Goal: Use online tool/utility: Utilize a website feature to perform a specific function

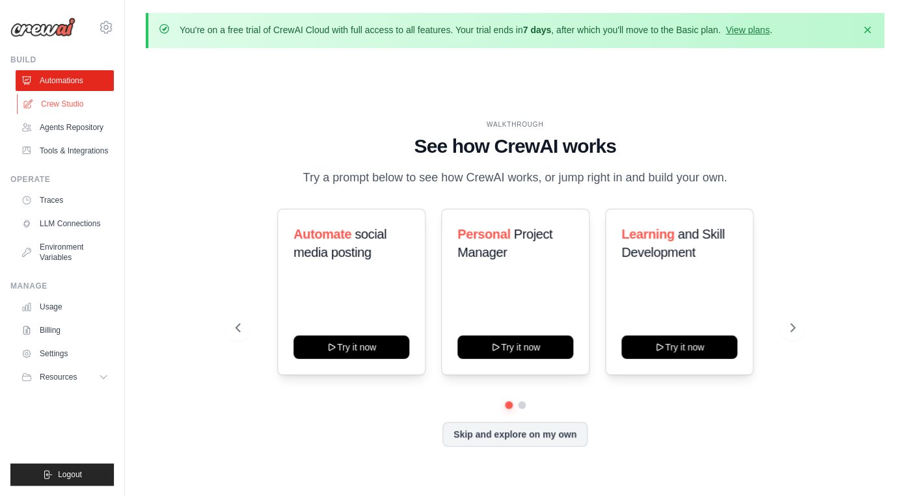
click at [70, 110] on link "Crew Studio" at bounding box center [66, 104] width 98 height 21
click at [72, 107] on link "Crew Studio" at bounding box center [66, 104] width 98 height 21
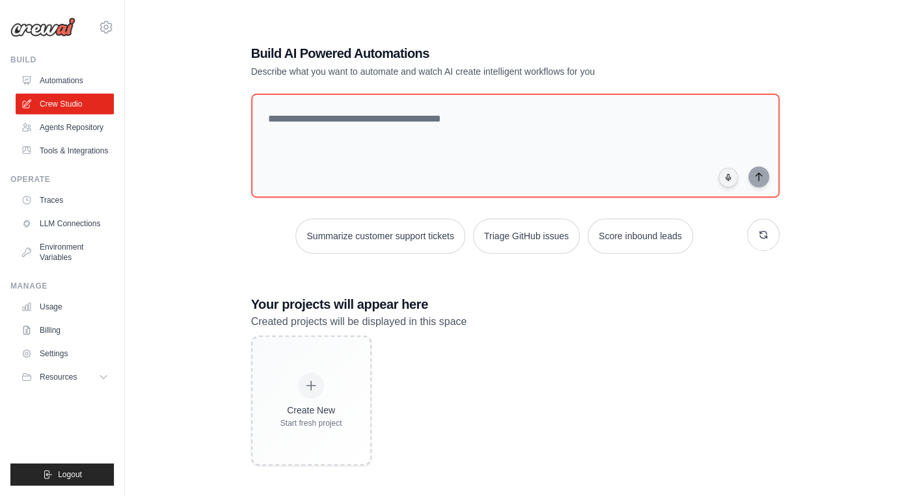
scroll to position [53, 0]
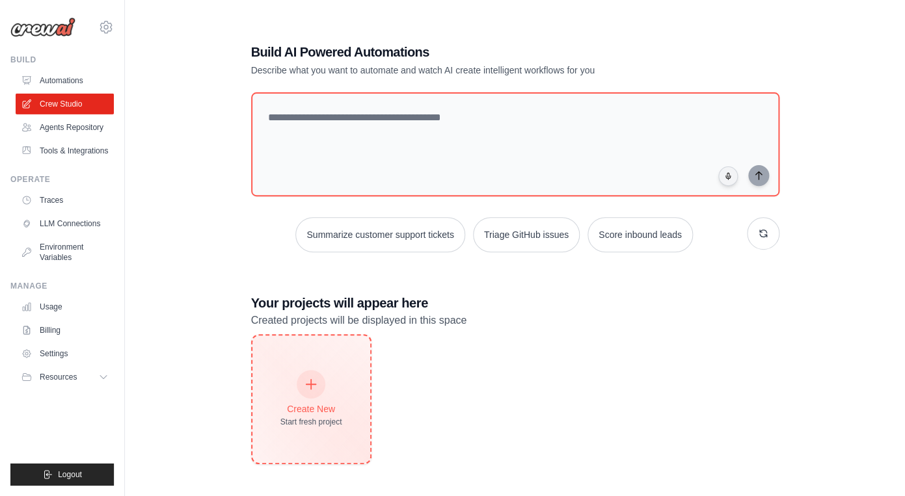
click at [323, 406] on div "Create New" at bounding box center [311, 409] width 62 height 13
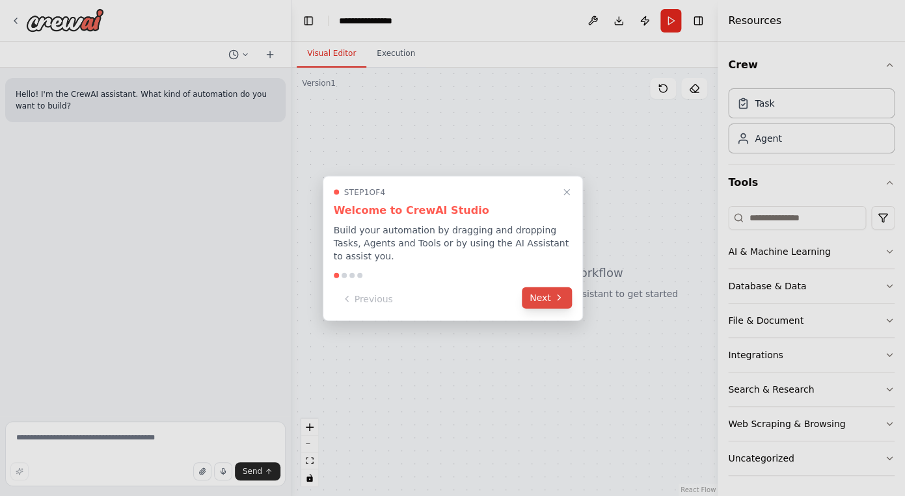
click at [537, 298] on button "Next" at bounding box center [547, 297] width 50 height 21
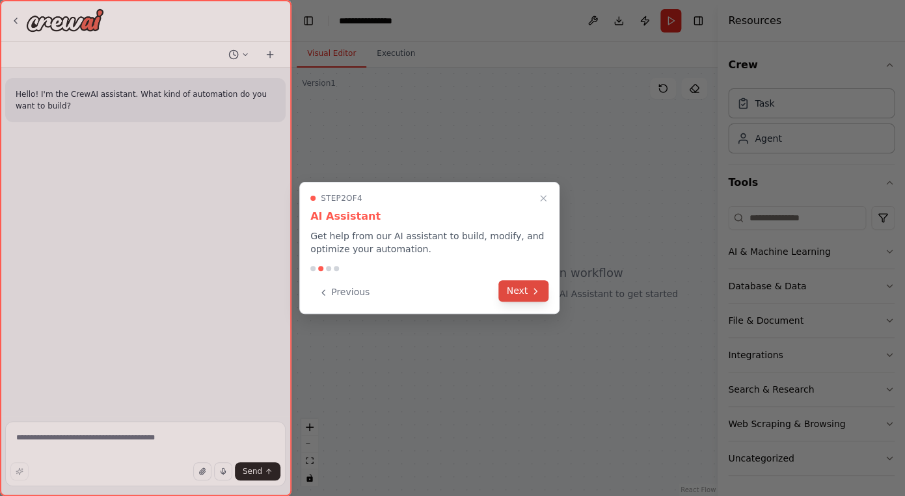
click at [518, 295] on button "Next" at bounding box center [523, 290] width 50 height 21
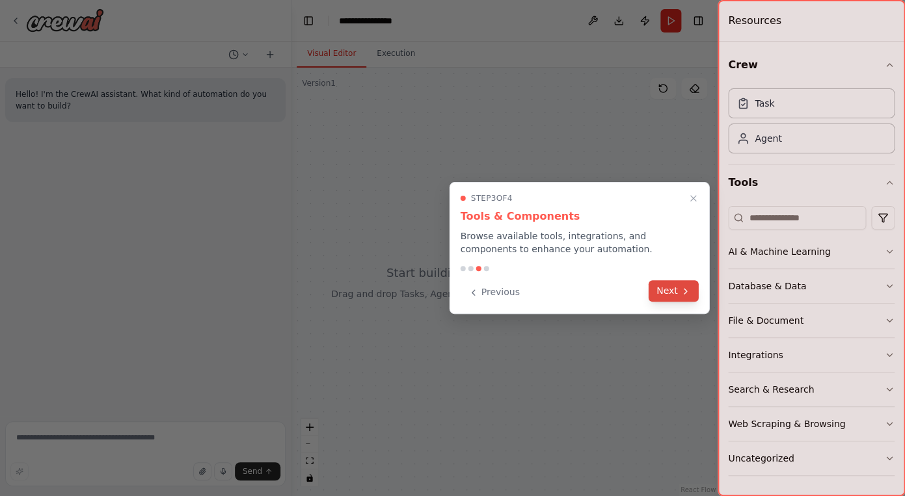
click at [691, 286] on button "Next" at bounding box center [673, 290] width 50 height 21
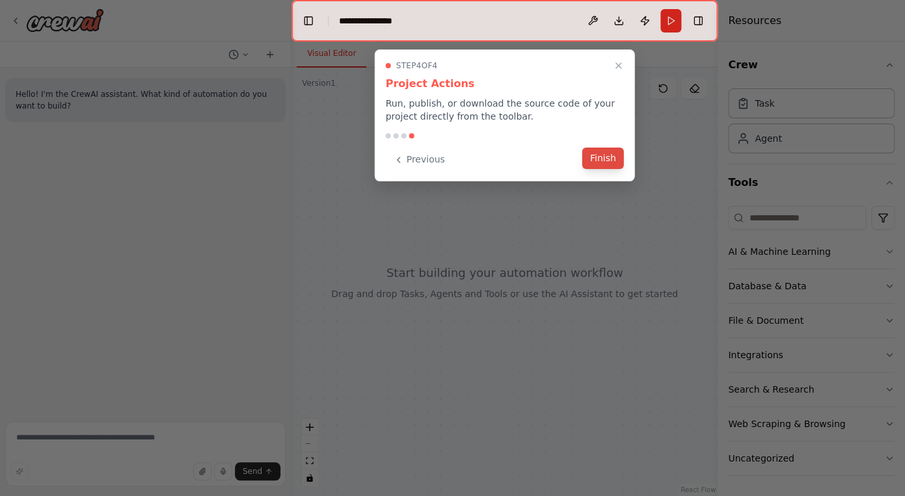
click at [601, 165] on button "Finish" at bounding box center [603, 158] width 42 height 21
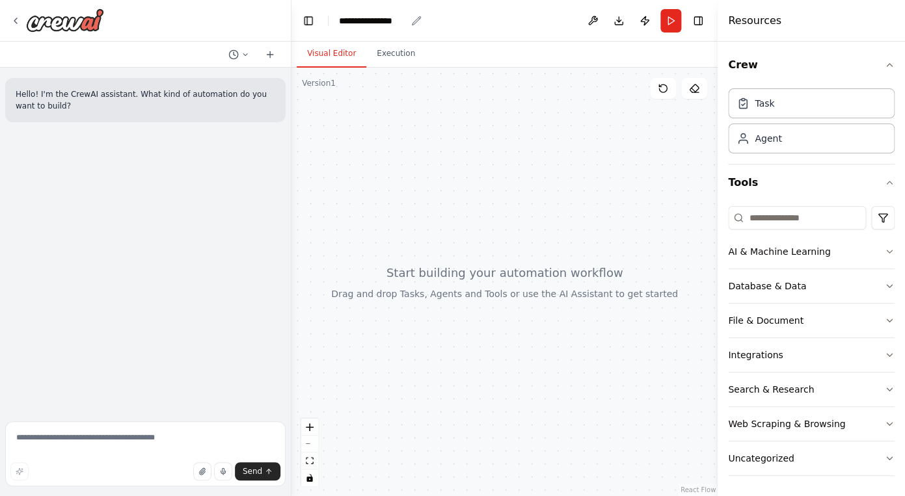
click at [403, 20] on div "**********" at bounding box center [372, 20] width 67 height 13
drag, startPoint x: 412, startPoint y: 19, endPoint x: 323, endPoint y: 10, distance: 89.6
click at [323, 10] on header "**********" at bounding box center [504, 21] width 426 height 42
click at [81, 456] on textarea at bounding box center [145, 453] width 280 height 65
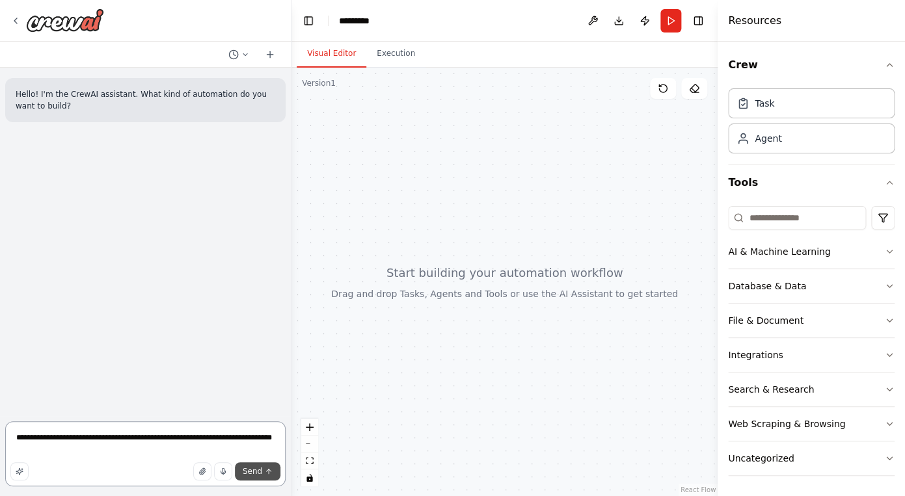
type textarea "**********"
click at [254, 470] on span "Send" at bounding box center [253, 471] width 20 height 10
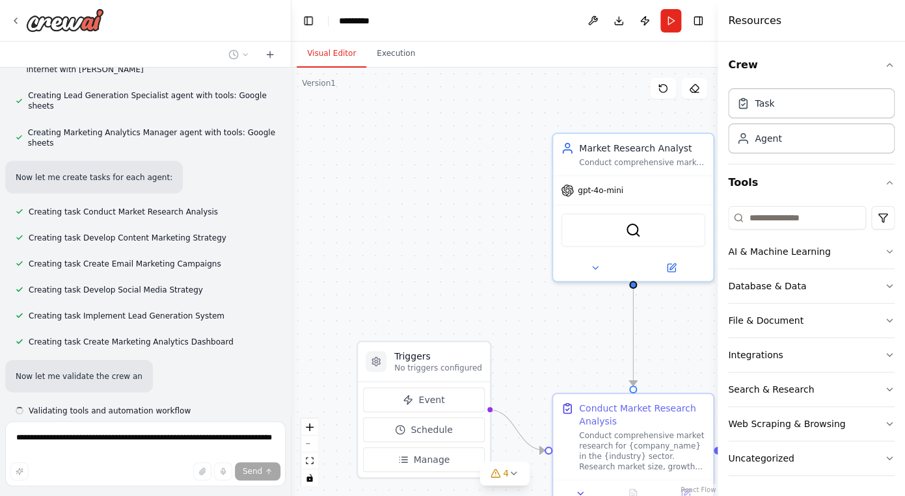
scroll to position [856, 0]
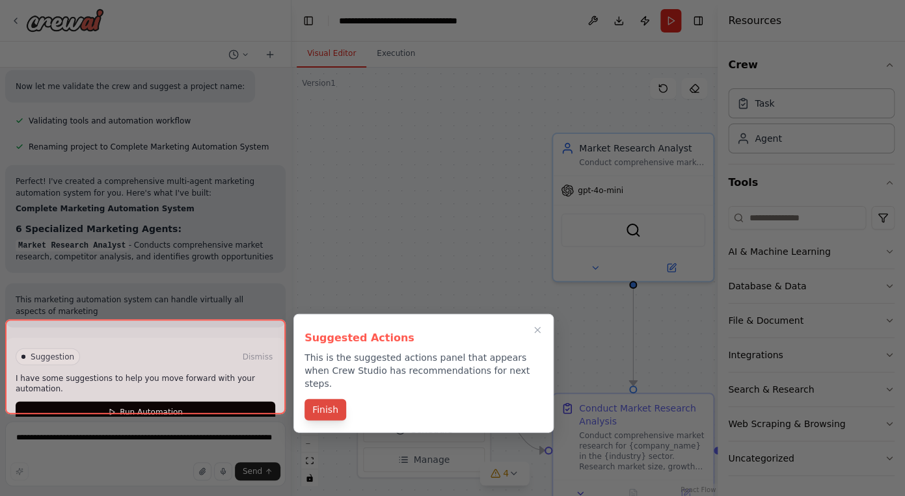
click at [330, 399] on button "Finish" at bounding box center [325, 409] width 42 height 21
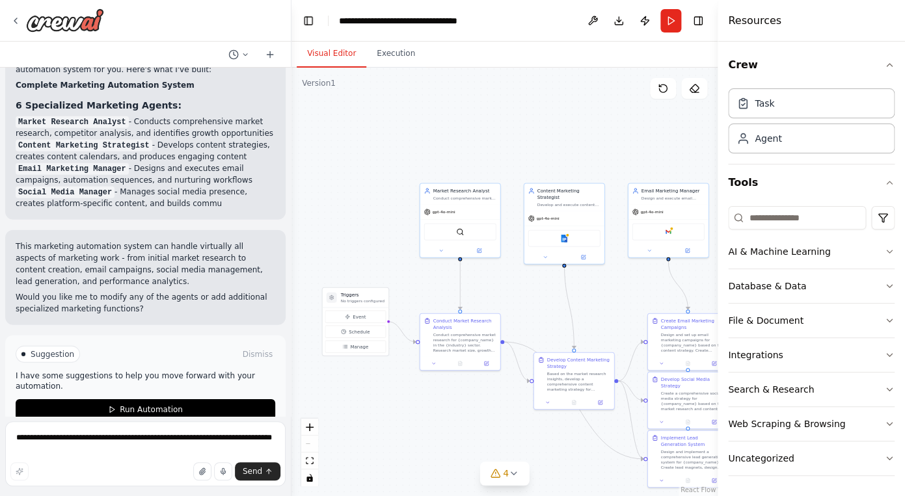
drag, startPoint x: 537, startPoint y: 400, endPoint x: 442, endPoint y: 407, distance: 94.6
click at [442, 407] on div ".deletable-edge-delete-btn { width: 20px; height: 20px; border: 0px solid #ffff…" at bounding box center [504, 282] width 426 height 429
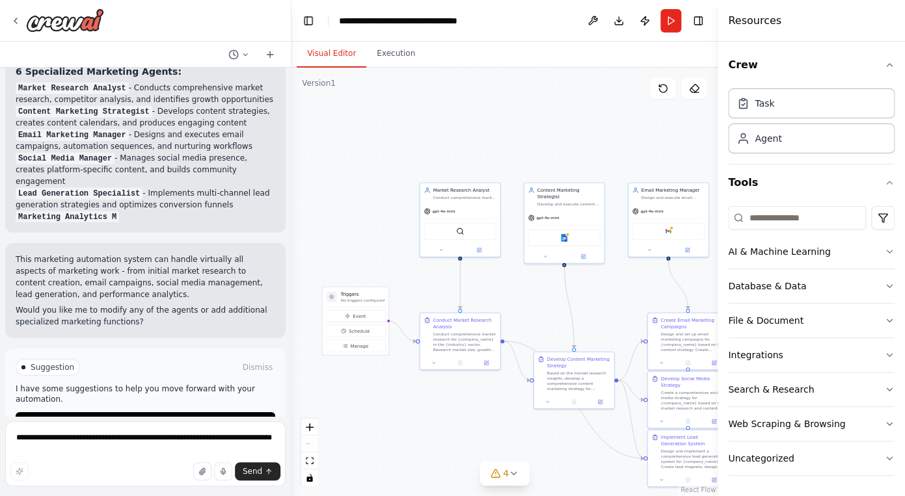
scroll to position [1303, 0]
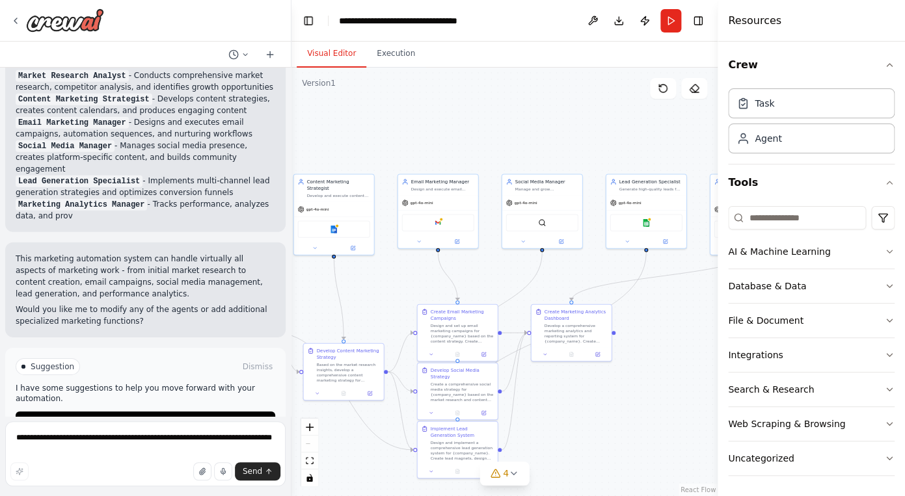
drag, startPoint x: 572, startPoint y: 137, endPoint x: 342, endPoint y: 128, distance: 230.4
click at [342, 128] on div ".deletable-edge-delete-btn { width: 20px; height: 20px; border: 0px solid #ffff…" at bounding box center [504, 282] width 426 height 429
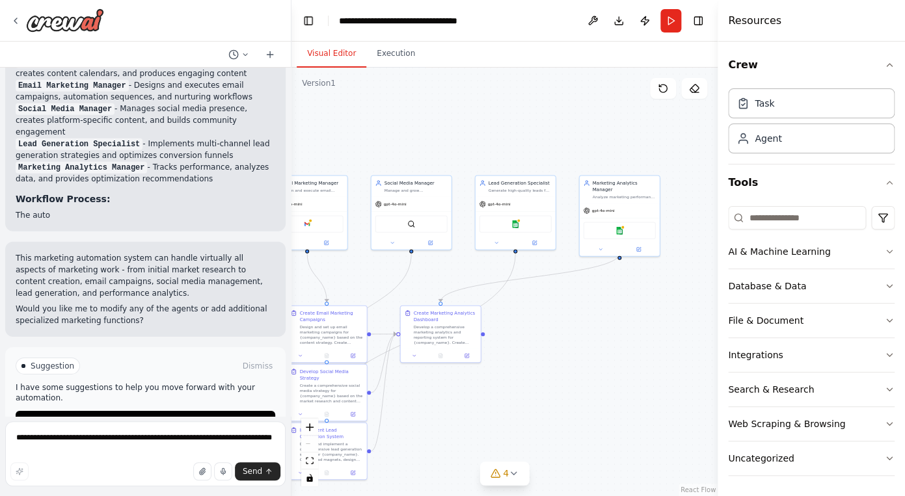
drag, startPoint x: 515, startPoint y: 124, endPoint x: 361, endPoint y: 129, distance: 154.3
click at [361, 129] on div ".deletable-edge-delete-btn { width: 20px; height: 20px; border: 0px solid #ffff…" at bounding box center [504, 282] width 426 height 429
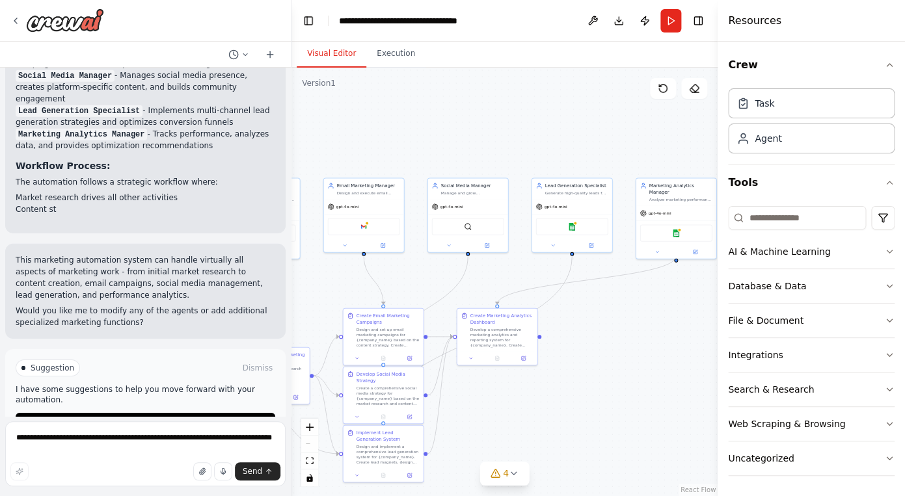
drag, startPoint x: 507, startPoint y: 136, endPoint x: 587, endPoint y: 134, distance: 80.0
click at [587, 134] on div ".deletable-edge-delete-btn { width: 20px; height: 20px; border: 0px solid #ffff…" at bounding box center [504, 282] width 426 height 429
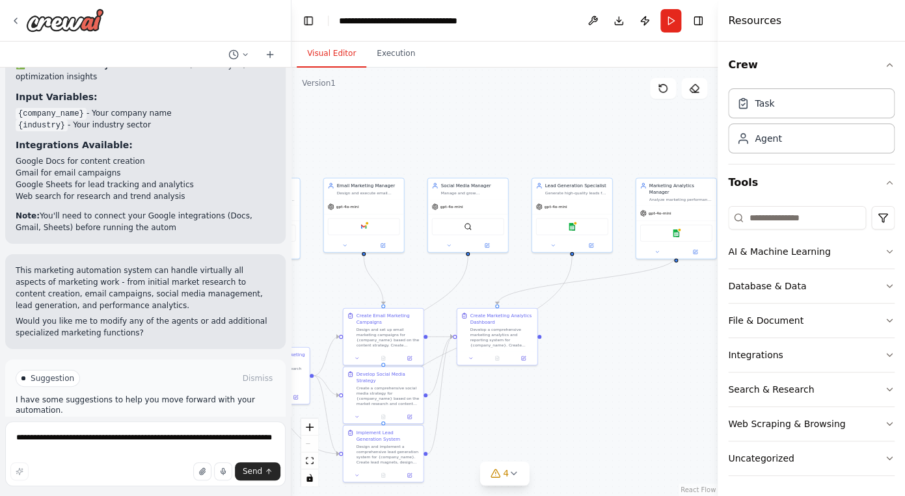
scroll to position [1718, 0]
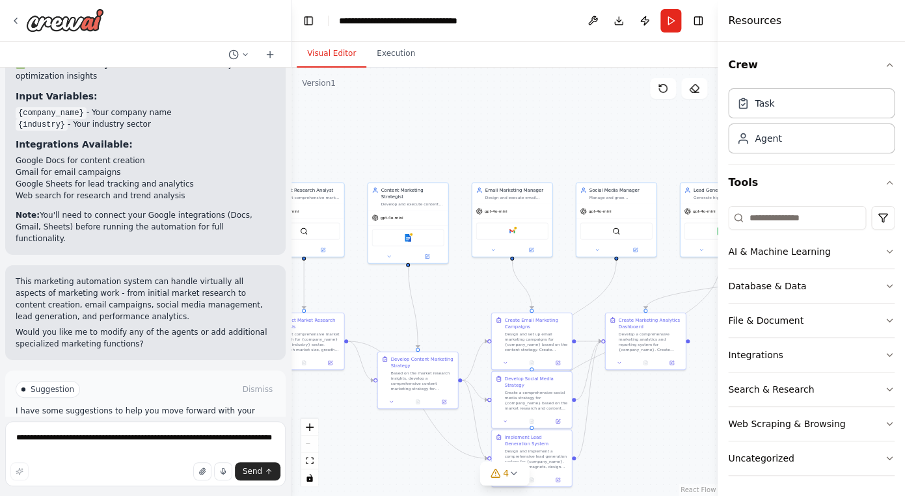
drag, startPoint x: 540, startPoint y: 384, endPoint x: 688, endPoint y: 388, distance: 148.4
click at [688, 388] on div ".deletable-edge-delete-btn { width: 20px; height: 20px; border: 0px solid #ffff…" at bounding box center [504, 282] width 426 height 429
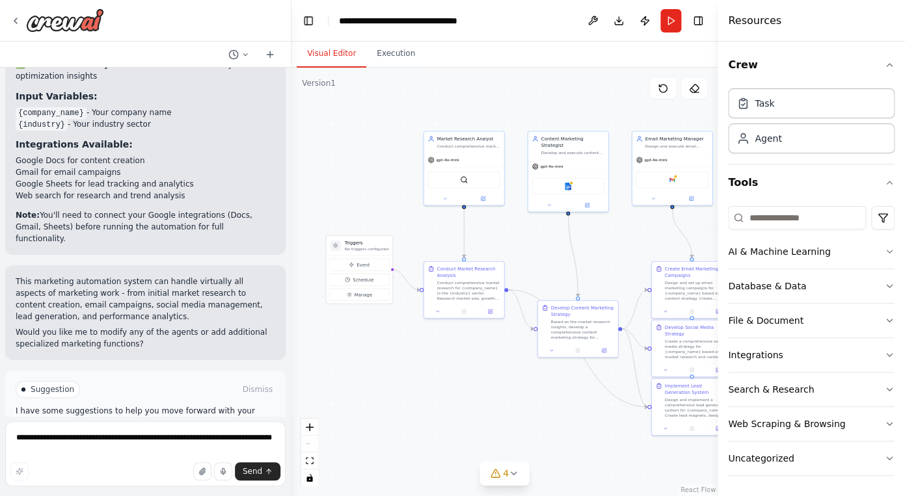
drag, startPoint x: 372, startPoint y: 323, endPoint x: 532, endPoint y: 272, distance: 168.0
click at [532, 272] on div ".deletable-edge-delete-btn { width: 20px; height: 20px; border: 0px solid #ffff…" at bounding box center [504, 282] width 426 height 429
click at [289, 340] on div at bounding box center [288, 248] width 5 height 496
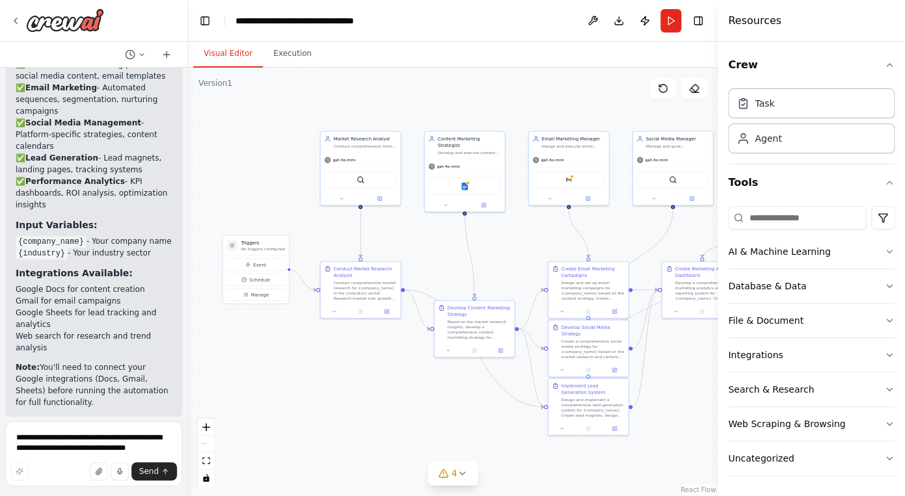
scroll to position [2240, 0]
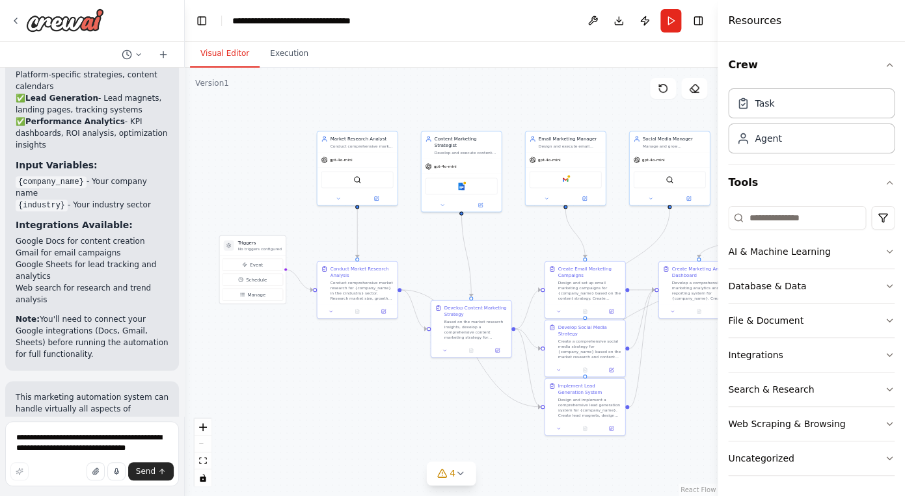
drag, startPoint x: 289, startPoint y: 340, endPoint x: 185, endPoint y: 340, distance: 104.7
click at [185, 340] on div at bounding box center [182, 248] width 5 height 496
click at [669, 27] on button "Run" at bounding box center [670, 20] width 21 height 23
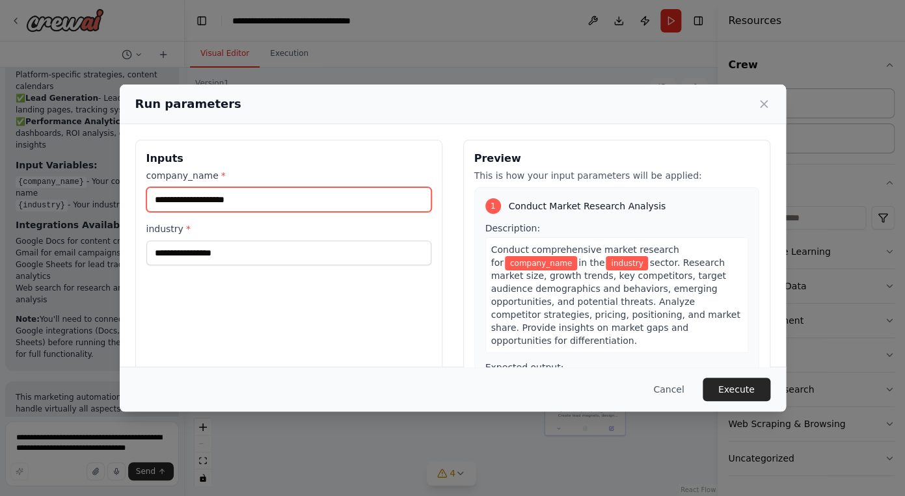
click at [256, 204] on input "company_name *" at bounding box center [288, 199] width 285 height 25
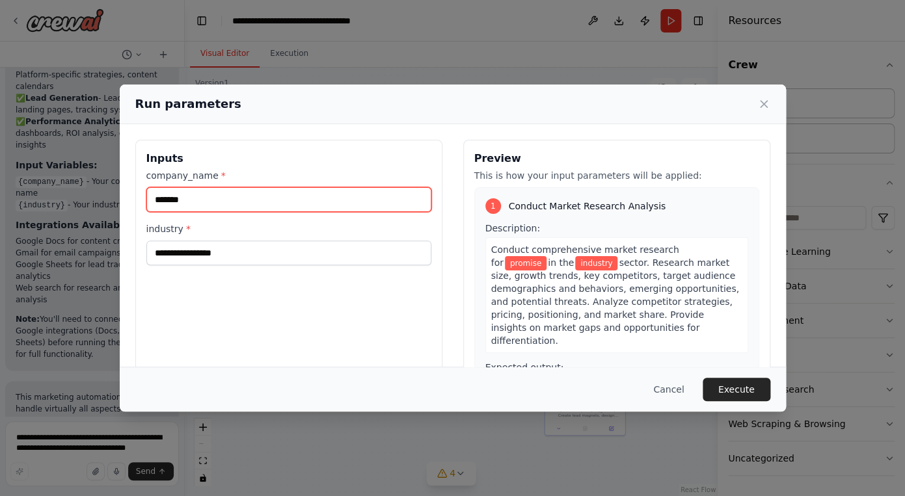
type input "*******"
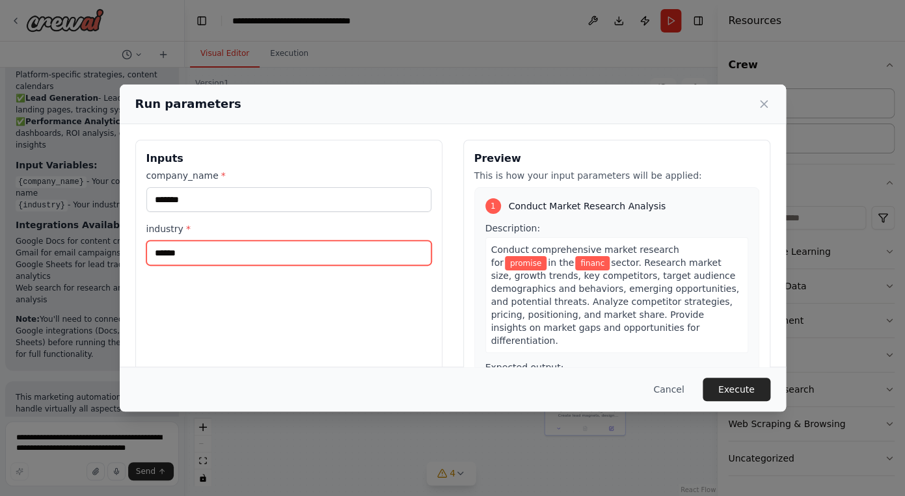
type input "*******"
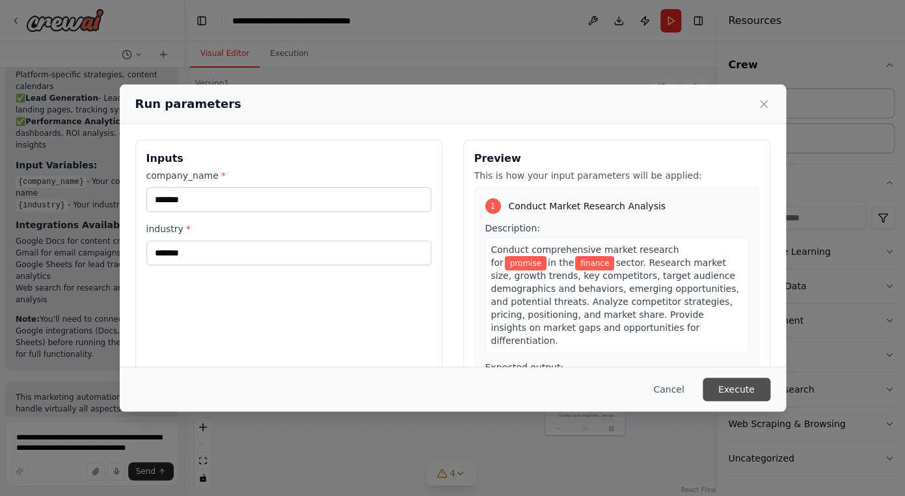
click at [739, 388] on button "Execute" at bounding box center [736, 389] width 68 height 23
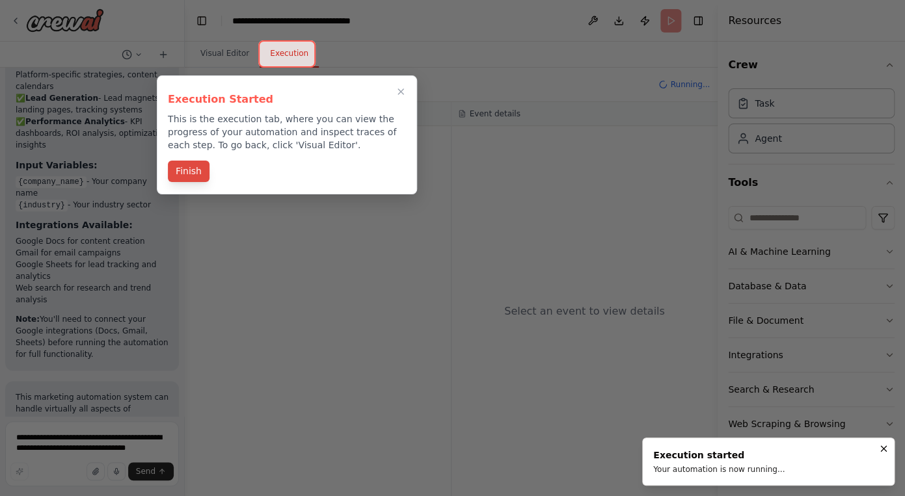
click at [193, 173] on button "Finish" at bounding box center [189, 171] width 42 height 21
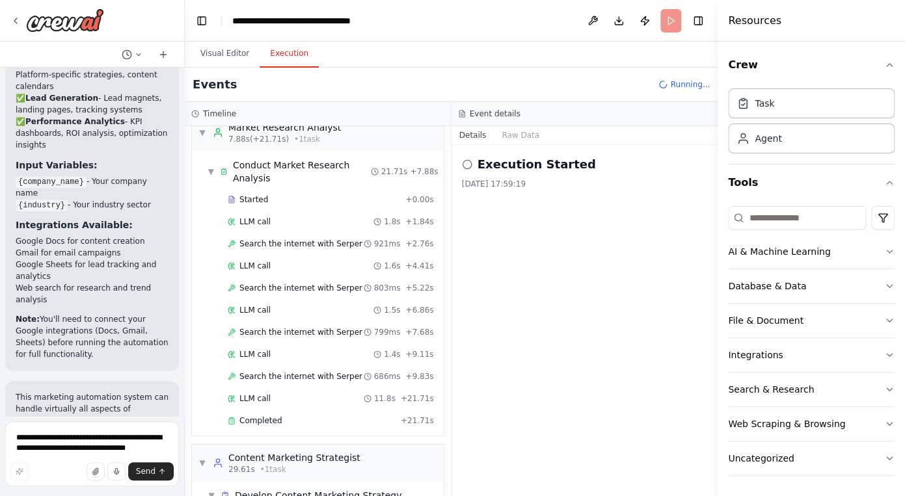
scroll to position [19, 0]
